Goal: Task Accomplishment & Management: Complete application form

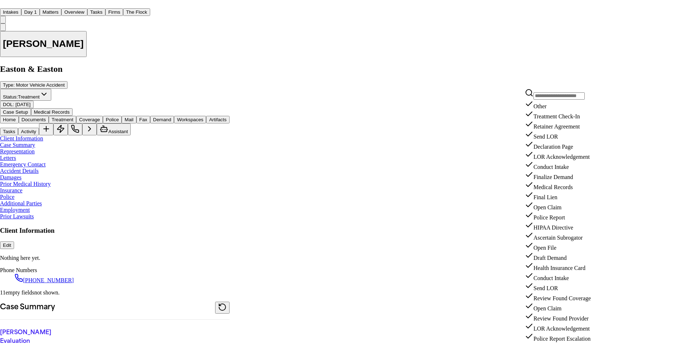
click at [570, 191] on div "Medical Records" at bounding box center [558, 185] width 66 height 10
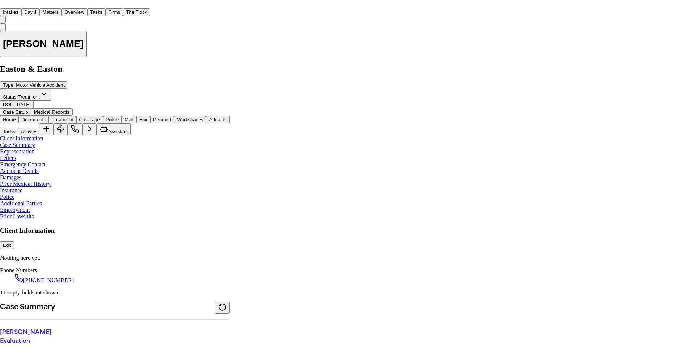
type input "**********"
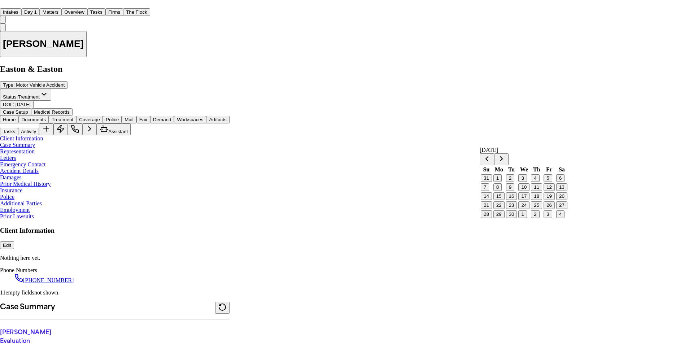
click at [526, 182] on button "3" at bounding box center [522, 178] width 8 height 8
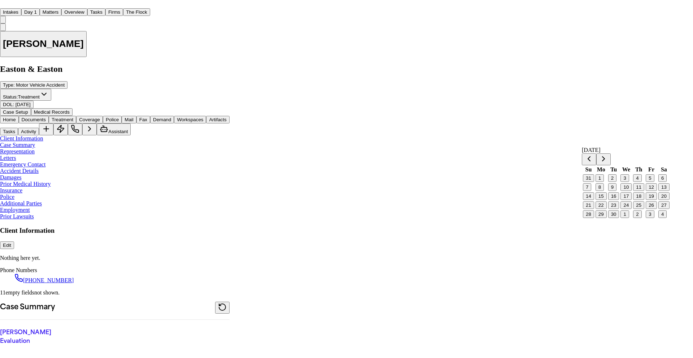
click at [604, 191] on button "8" at bounding box center [599, 187] width 8 height 8
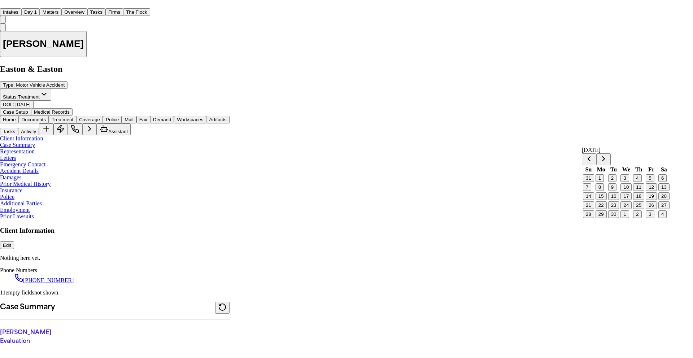
click at [650, 182] on button "5" at bounding box center [650, 178] width 8 height 8
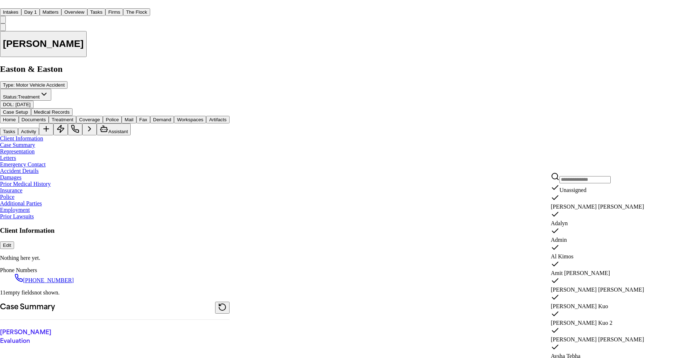
click at [591, 210] on div "Daniela Uribe" at bounding box center [597, 201] width 93 height 17
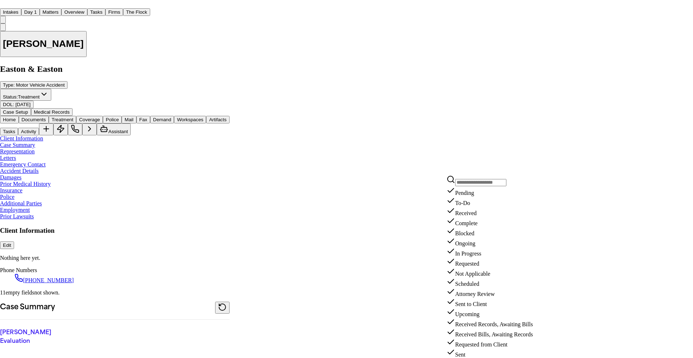
click at [482, 267] on div "Requested" at bounding box center [489, 262] width 86 height 10
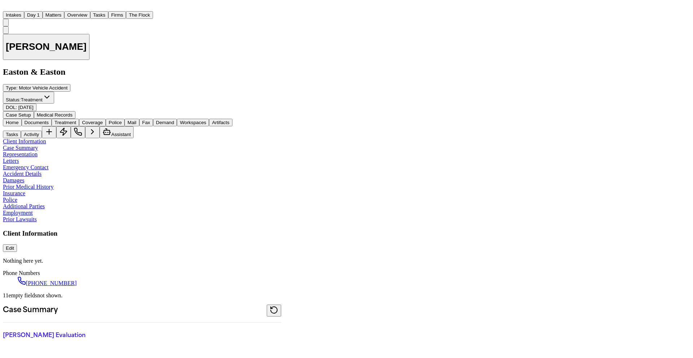
scroll to position [53, 0]
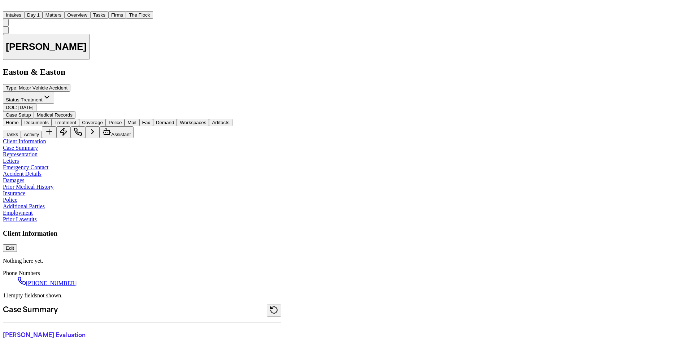
type textarea "**********"
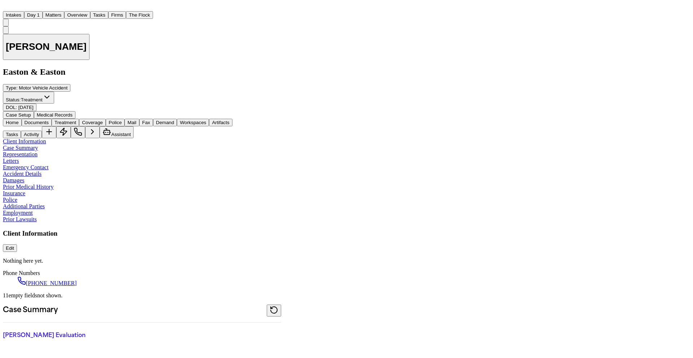
click at [108, 14] on button "Tasks" at bounding box center [99, 15] width 18 height 8
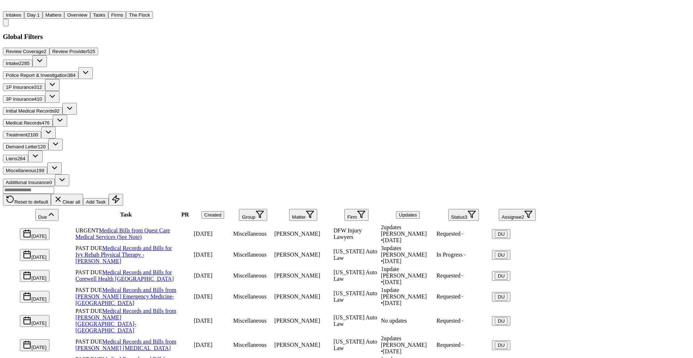
click at [170, 227] on link "Medical Bills from Quest Care Medical Services (See Note)" at bounding box center [122, 233] width 95 height 13
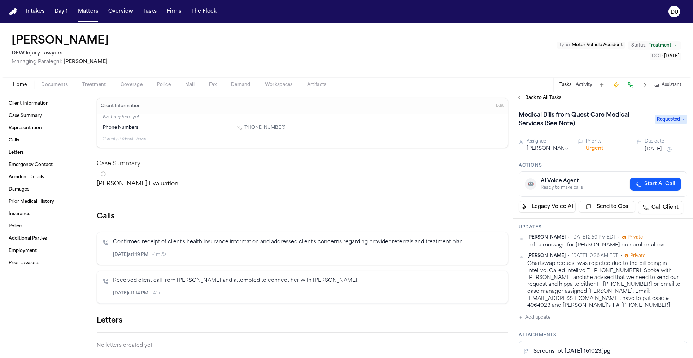
click at [12, 12] on img "Home" at bounding box center [13, 11] width 9 height 7
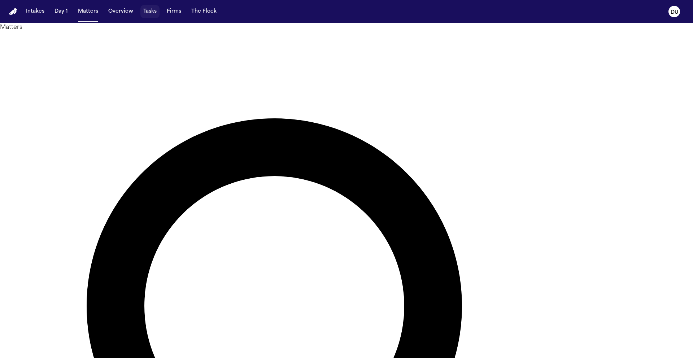
click at [149, 13] on button "Tasks" at bounding box center [149, 11] width 19 height 13
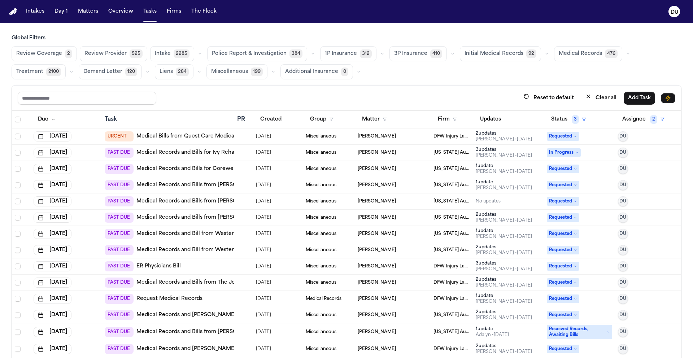
click at [220, 169] on link "Medical Records and Bills for Corewell Health [GEOGRAPHIC_DATA]" at bounding box center [224, 168] width 176 height 7
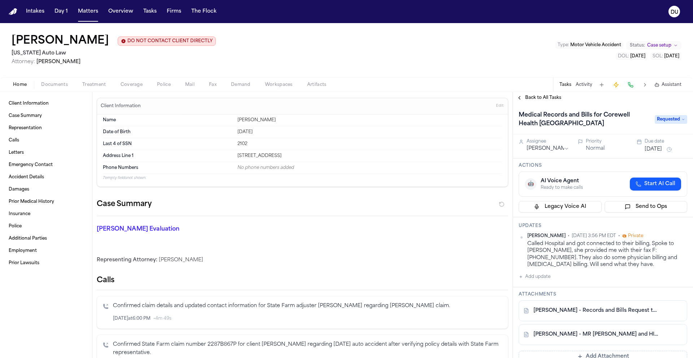
click at [523, 99] on button "Back to All Tasks" at bounding box center [539, 98] width 52 height 6
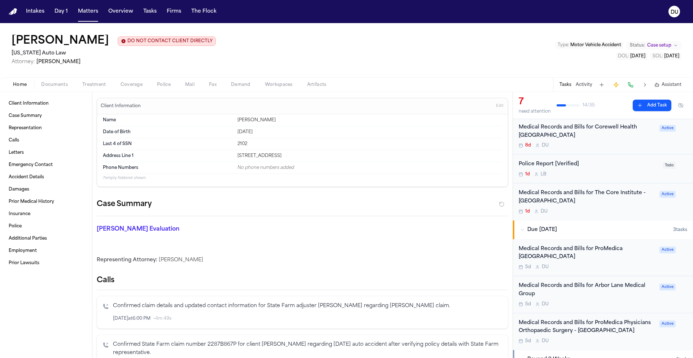
scroll to position [153, 0]
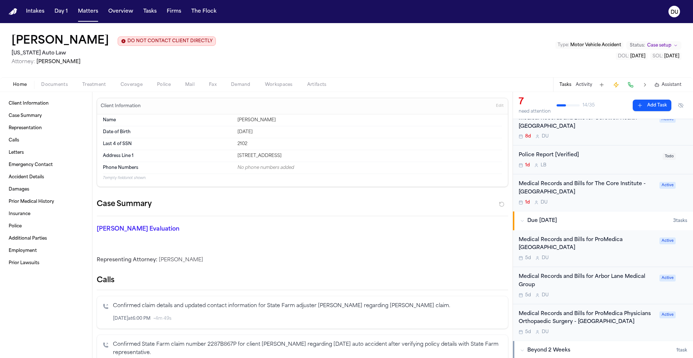
click at [580, 273] on div "Medical Records and Bills for Arbor Lane Medical Group" at bounding box center [587, 281] width 136 height 17
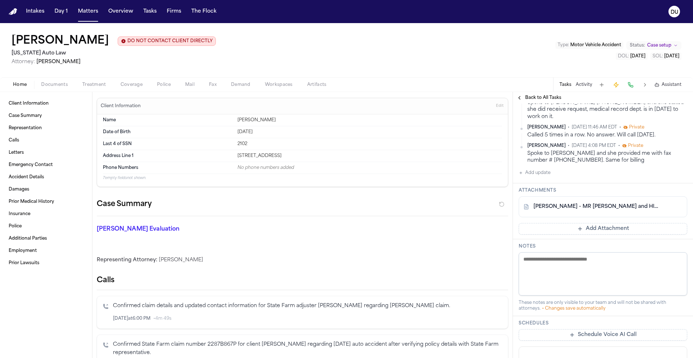
scroll to position [146, 0]
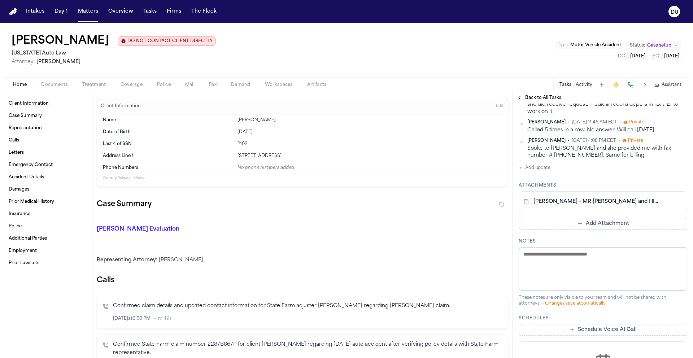
click at [595, 218] on button "Add Attachment" at bounding box center [603, 224] width 169 height 12
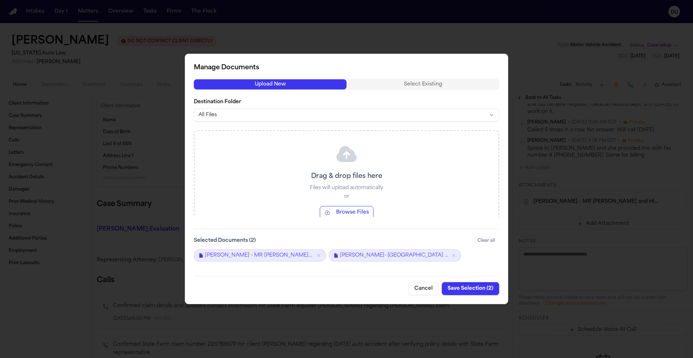
click at [472, 291] on button "Save Selection ( 2 )" at bounding box center [470, 288] width 57 height 13
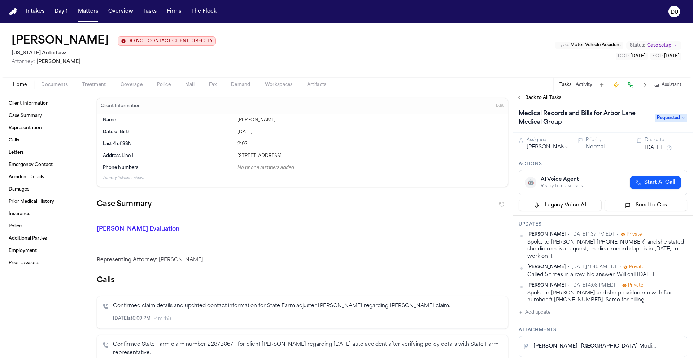
scroll to position [0, 0]
click at [671, 120] on span "Requested" at bounding box center [671, 119] width 32 height 9
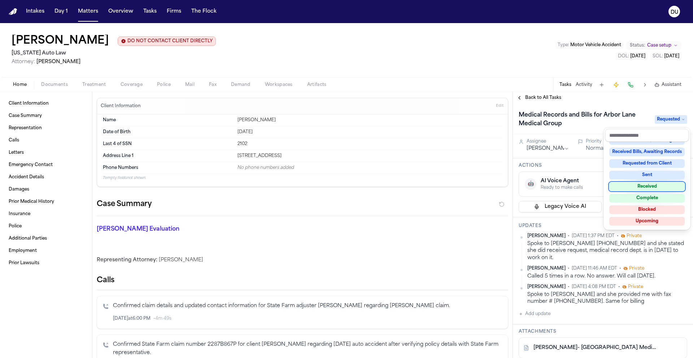
click at [651, 187] on div "Received" at bounding box center [646, 186] width 75 height 9
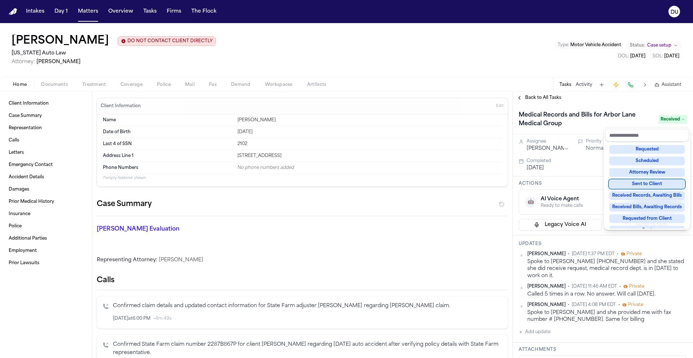
click at [14, 9] on div "Intakes Day 1 Matters Overview Tasks Firms The Flock DU Shamar Brown DO NOT CON…" at bounding box center [346, 179] width 693 height 358
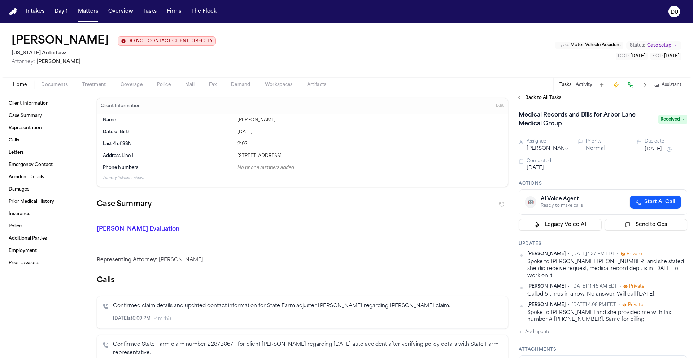
click at [14, 10] on img "Home" at bounding box center [13, 11] width 9 height 7
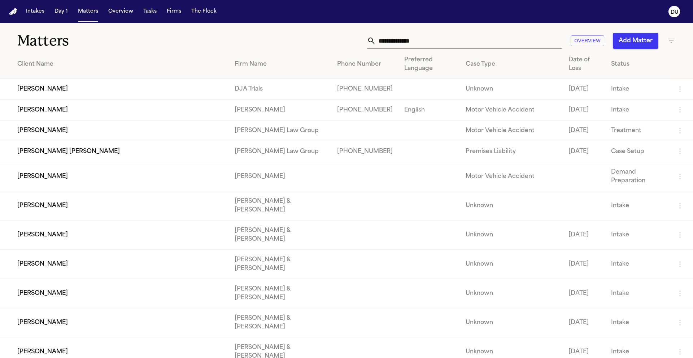
click at [429, 42] on input "text" at bounding box center [469, 41] width 186 height 16
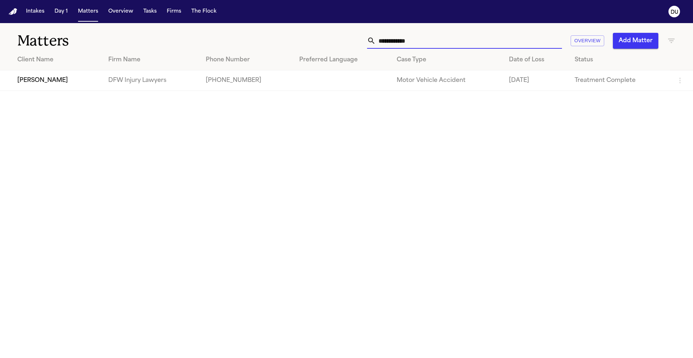
type input "**********"
click at [334, 83] on td at bounding box center [342, 80] width 98 height 21
click at [293, 79] on td at bounding box center [342, 80] width 98 height 21
click at [47, 79] on td "[PERSON_NAME]" at bounding box center [51, 80] width 102 height 21
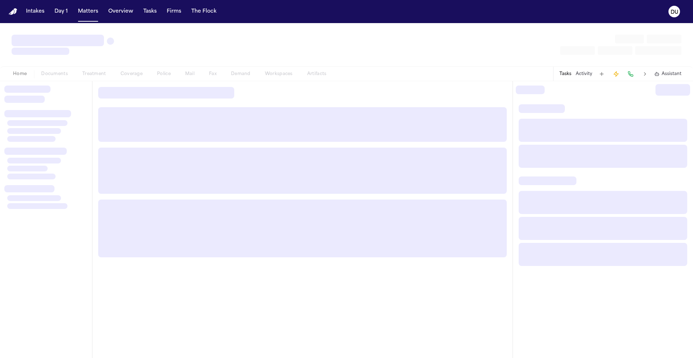
click at [47, 79] on div "Home Documents Treatment Coverage Police Mail Fax Demand Workspaces Artifacts T…" at bounding box center [346, 73] width 693 height 14
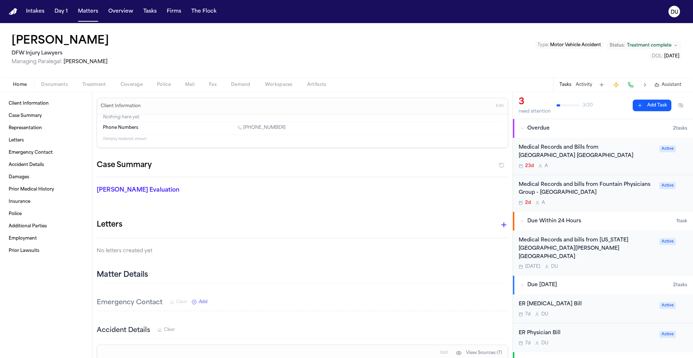
click at [586, 247] on div "Medical Records and bills from [US_STATE][GEOGRAPHIC_DATA][PERSON_NAME] [GEOGRA…" at bounding box center [587, 248] width 136 height 25
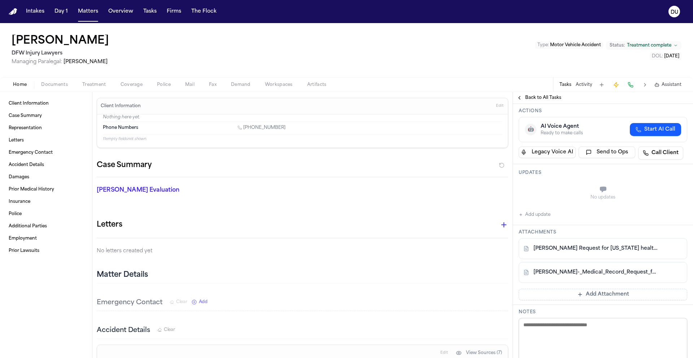
scroll to position [67, 0]
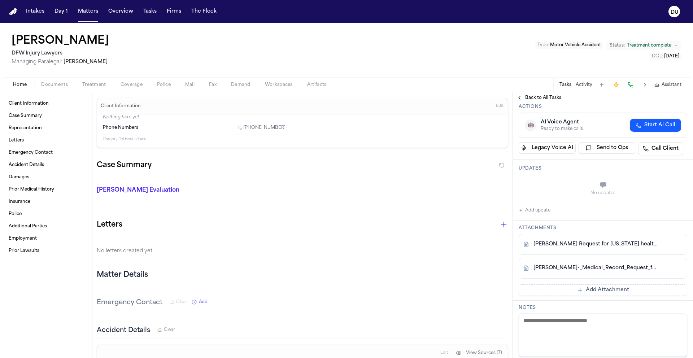
click at [543, 214] on button "Add update" at bounding box center [535, 210] width 32 height 9
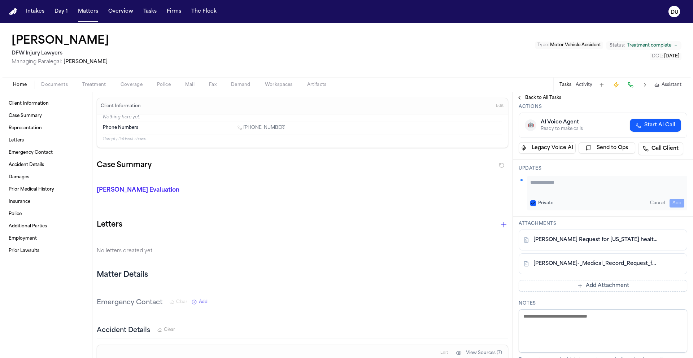
click at [560, 186] on textarea "Add your update" at bounding box center [607, 186] width 154 height 14
type textarea "**********"
click at [671, 199] on button "Add" at bounding box center [676, 203] width 15 height 9
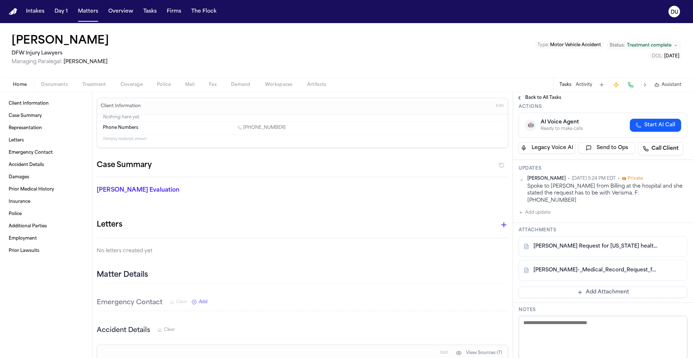
click at [596, 287] on button "Add Attachment" at bounding box center [603, 293] width 169 height 12
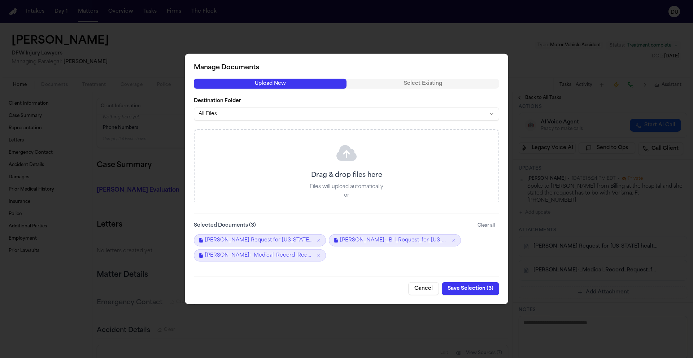
click at [471, 288] on button "Save Selection ( 3 )" at bounding box center [470, 288] width 57 height 13
